Goal: Use online tool/utility: Utilize a website feature to perform a specific function

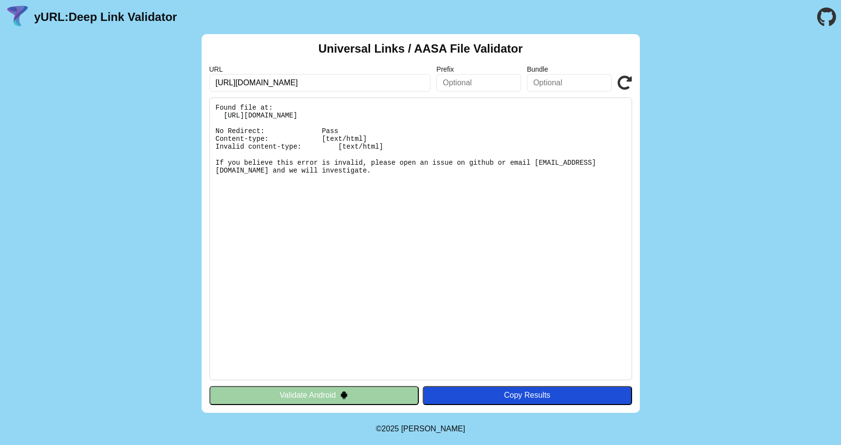
type input "[URL][DOMAIN_NAME]"
click at [625, 81] on icon at bounding box center [624, 82] width 15 height 15
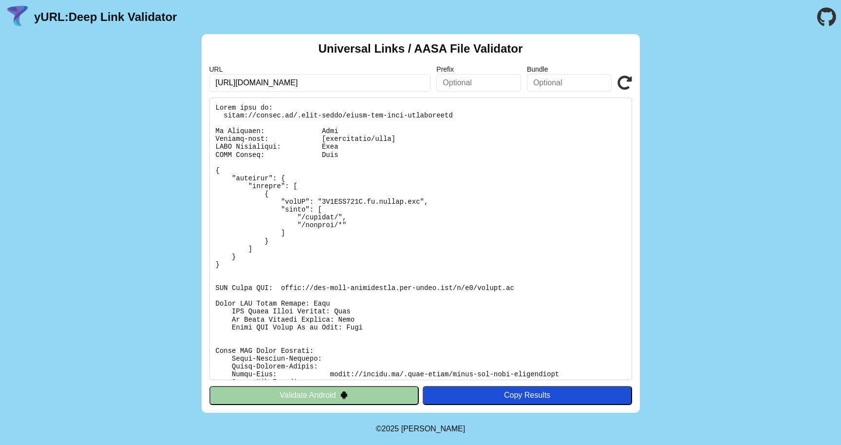
click at [626, 83] on icon at bounding box center [624, 82] width 15 height 15
drag, startPoint x: 396, startPoint y: 137, endPoint x: 215, endPoint y: 139, distance: 181.2
click at [215, 139] on pre at bounding box center [420, 238] width 423 height 282
copy pre "Content-type: [application/json]"
